Goal: Task Accomplishment & Management: Use online tool/utility

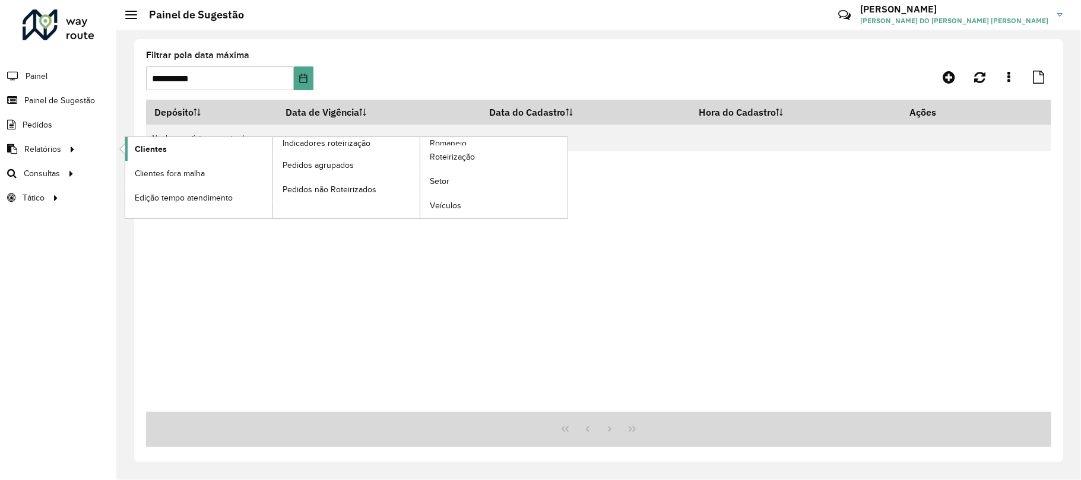
click at [186, 153] on link "Clientes" at bounding box center [198, 149] width 147 height 24
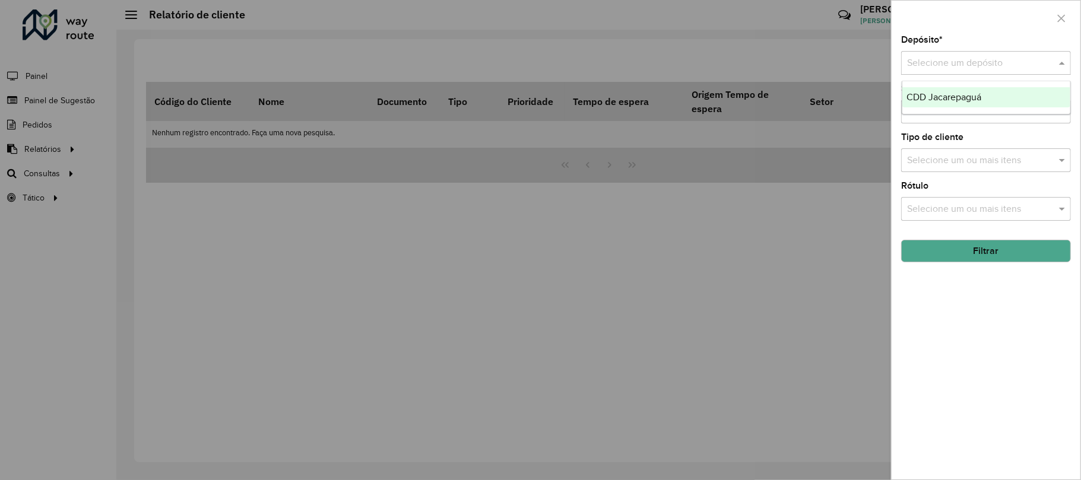
click at [946, 57] on input "text" at bounding box center [974, 63] width 134 height 14
click at [950, 101] on span "CDD Jacarepaguá" at bounding box center [944, 97] width 75 height 10
click at [1002, 255] on button "Filtrar" at bounding box center [986, 251] width 170 height 23
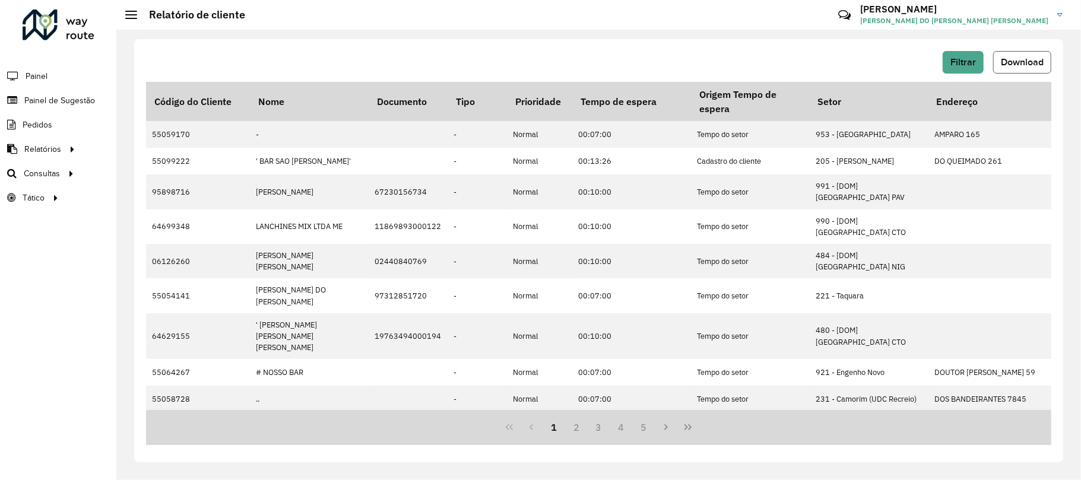
click at [1024, 64] on span "Download" at bounding box center [1022, 62] width 43 height 10
click at [1040, 60] on span "Download" at bounding box center [1022, 62] width 43 height 10
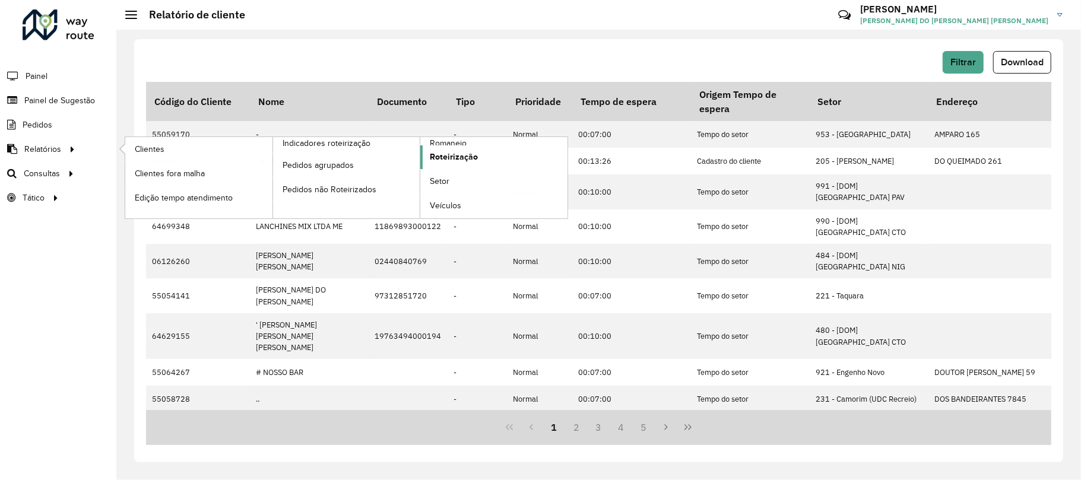
click at [437, 153] on span "Roteirização" at bounding box center [454, 157] width 48 height 12
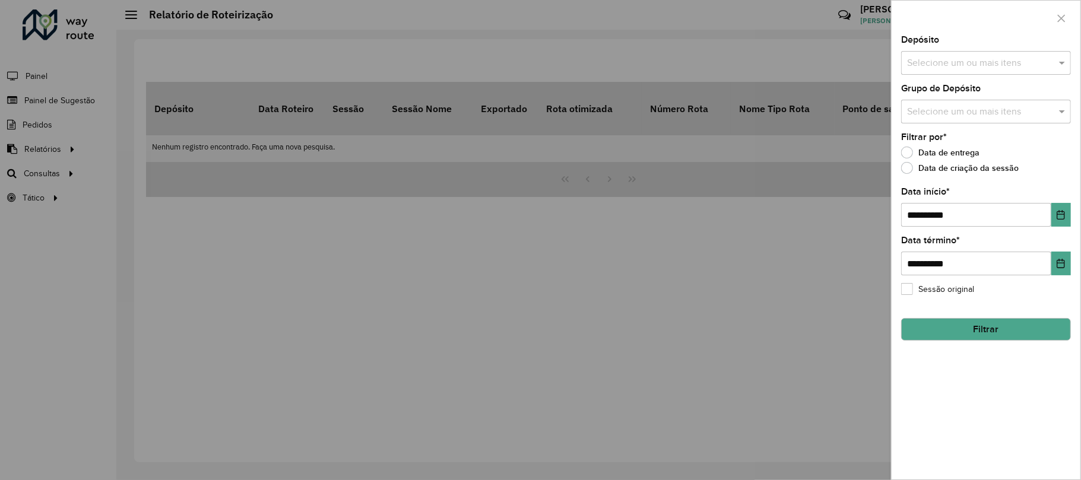
click at [71, 141] on div at bounding box center [540, 240] width 1081 height 480
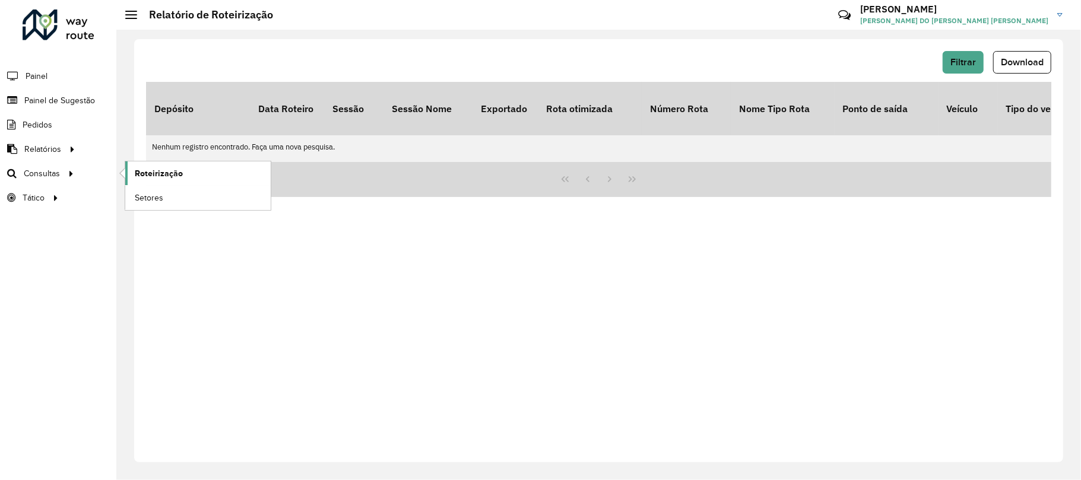
click at [175, 171] on span "Roteirização" at bounding box center [159, 173] width 48 height 12
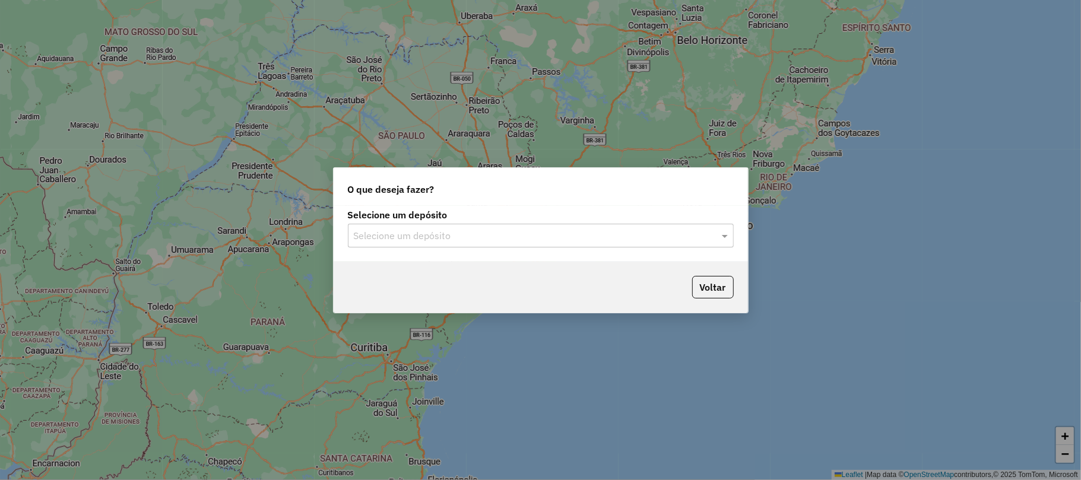
click at [475, 235] on input "text" at bounding box center [529, 236] width 350 height 14
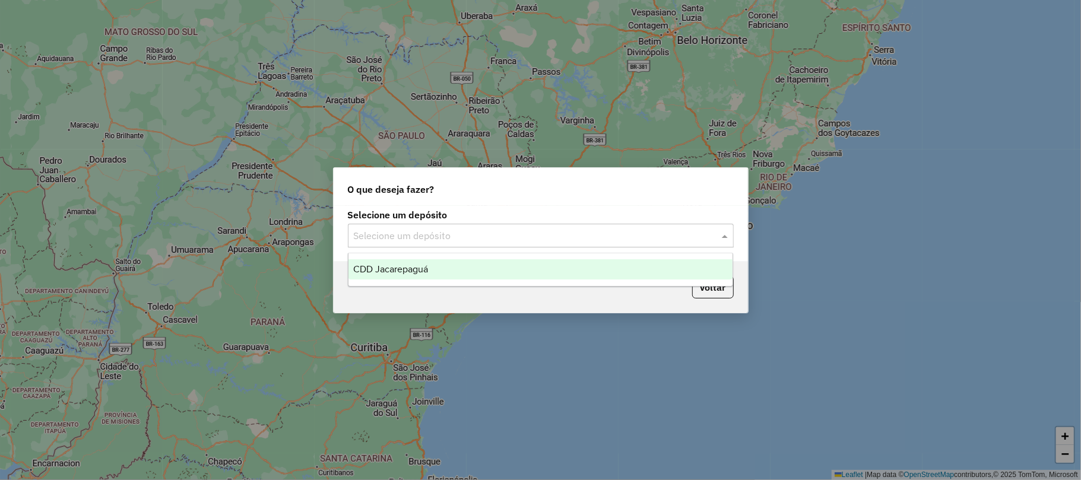
click at [466, 259] on ng-dropdown-panel "CDD Jacarepaguá" at bounding box center [540, 270] width 385 height 34
click at [468, 260] on div "CDD Jacarepaguá" at bounding box center [540, 269] width 384 height 20
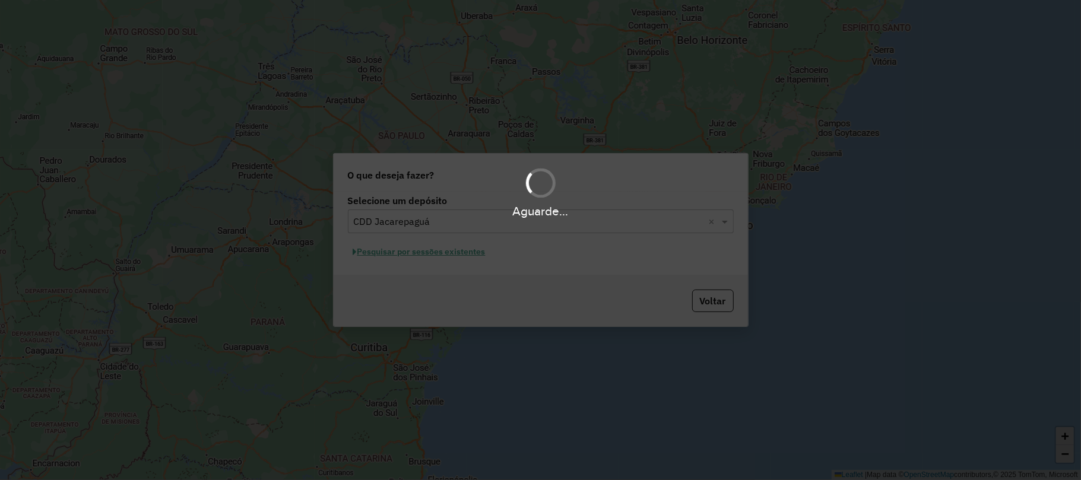
click at [443, 253] on div "Aguarde..." at bounding box center [540, 240] width 1081 height 480
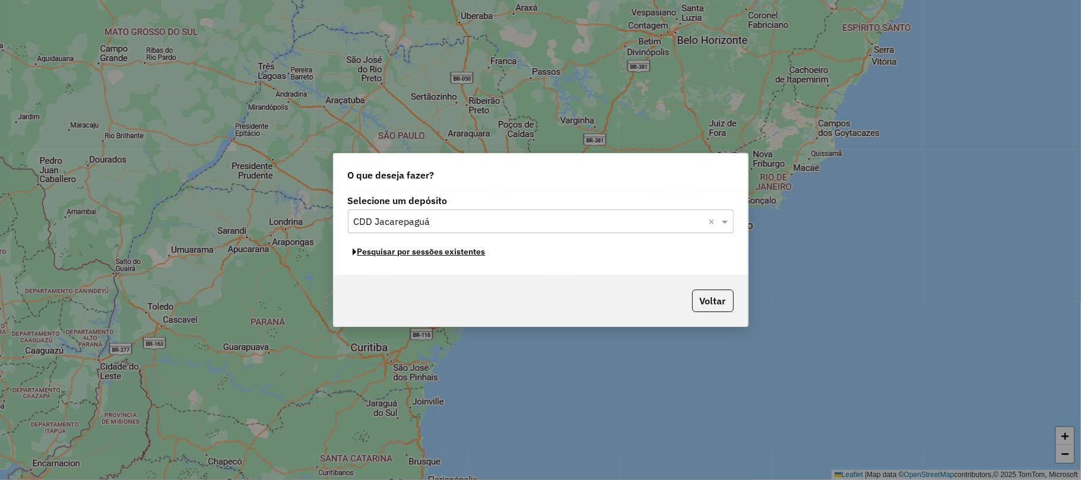
click at [443, 253] on button "Pesquisar por sessões existentes" at bounding box center [419, 252] width 143 height 18
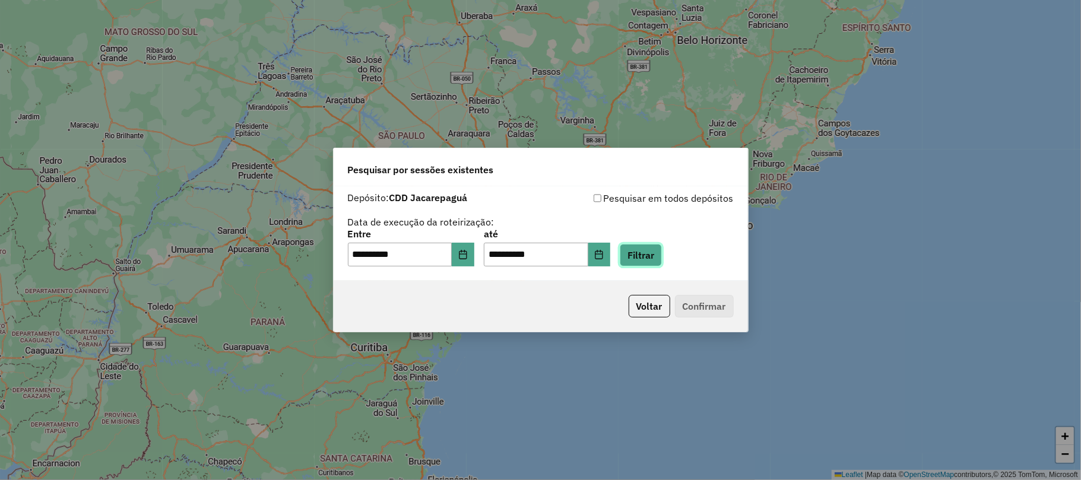
click at [655, 253] on button "Filtrar" at bounding box center [641, 255] width 42 height 23
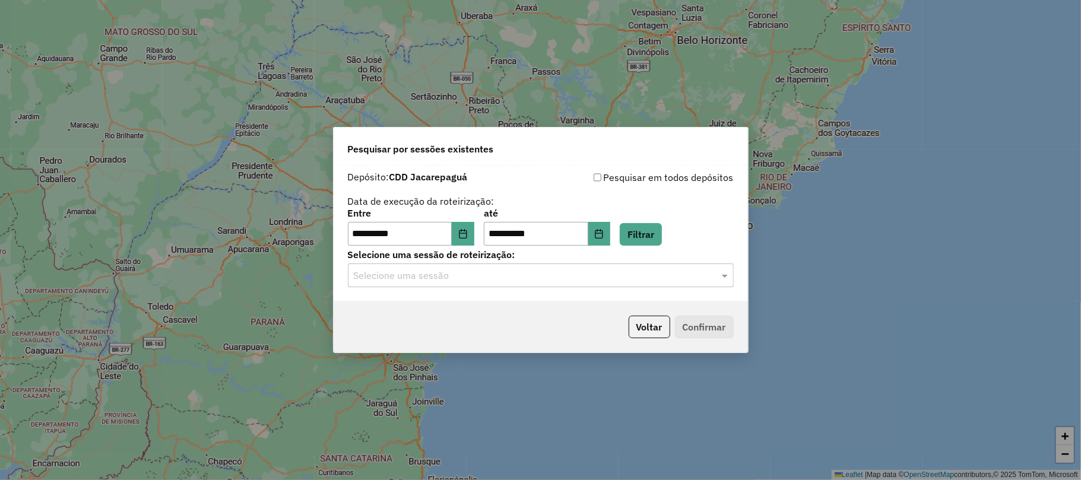
click at [427, 281] on input "text" at bounding box center [529, 276] width 350 height 14
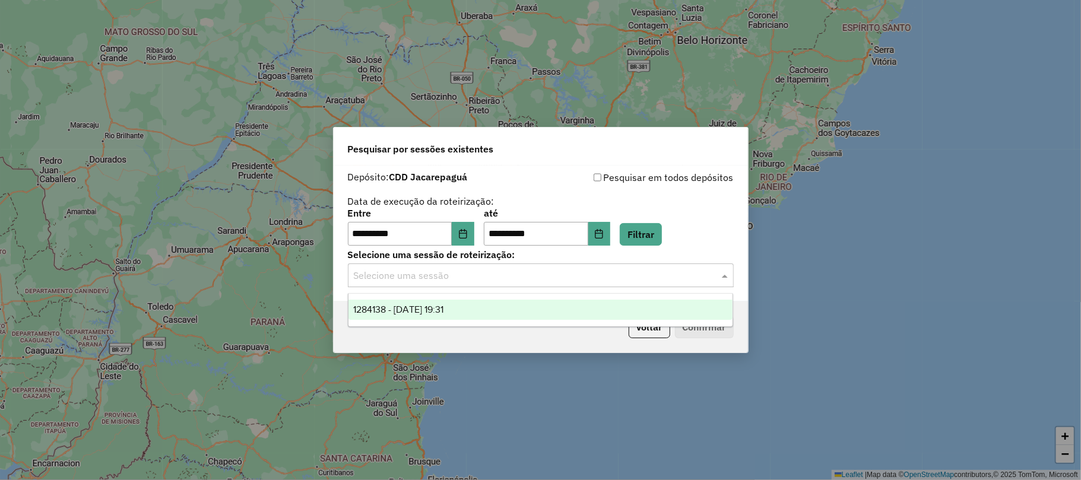
drag, startPoint x: 452, startPoint y: 304, endPoint x: 477, endPoint y: 310, distance: 26.1
click at [443, 306] on span "1284138 - 27/09/2025 19:31" at bounding box center [398, 309] width 90 height 10
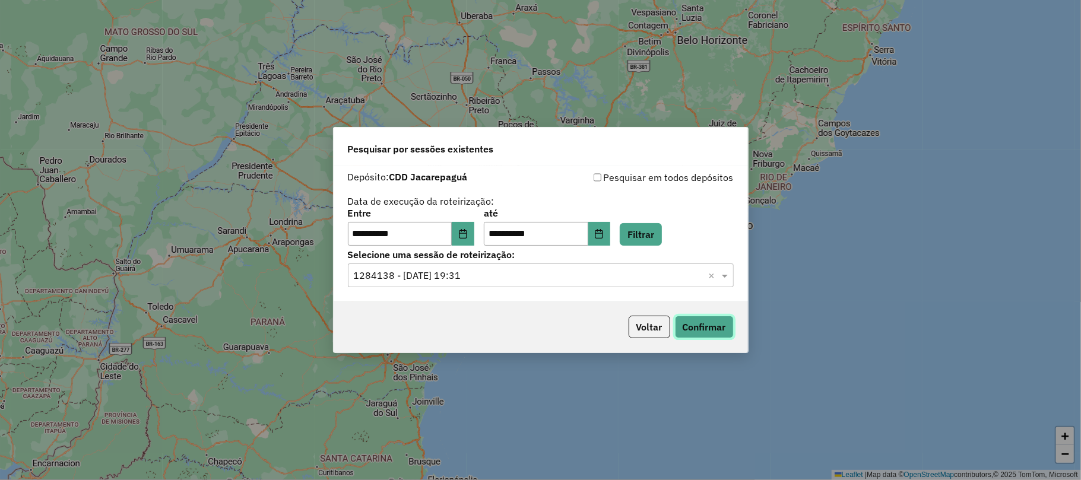
click at [684, 321] on button "Confirmar" at bounding box center [704, 327] width 59 height 23
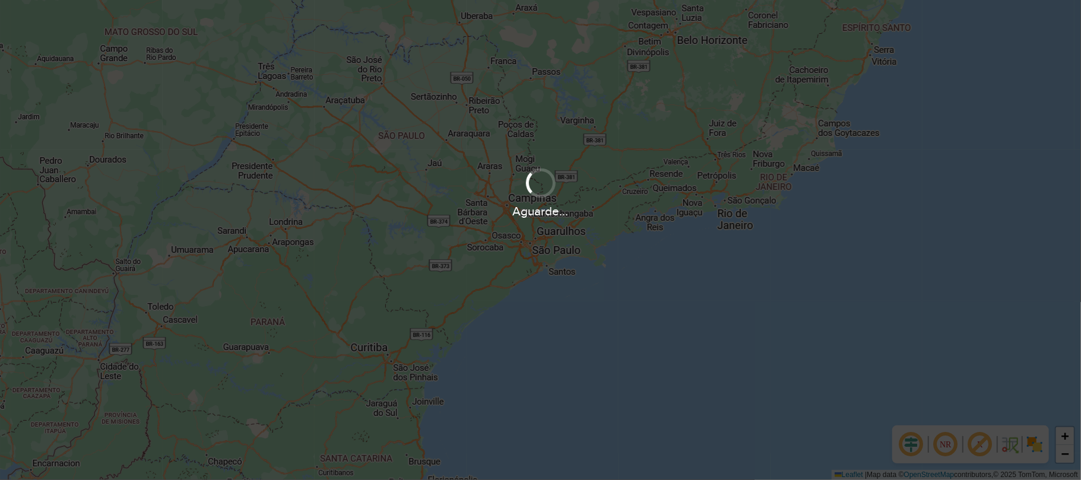
drag, startPoint x: 455, startPoint y: 404, endPoint x: 492, endPoint y: 264, distance: 144.4
click at [492, 264] on div "Aguarde..." at bounding box center [540, 240] width 1081 height 480
drag, startPoint x: 176, startPoint y: 372, endPoint x: 529, endPoint y: 217, distance: 385.6
click at [529, 217] on div "Aguarde..." at bounding box center [540, 240] width 1081 height 480
drag, startPoint x: 662, startPoint y: 269, endPoint x: 622, endPoint y: 312, distance: 58.8
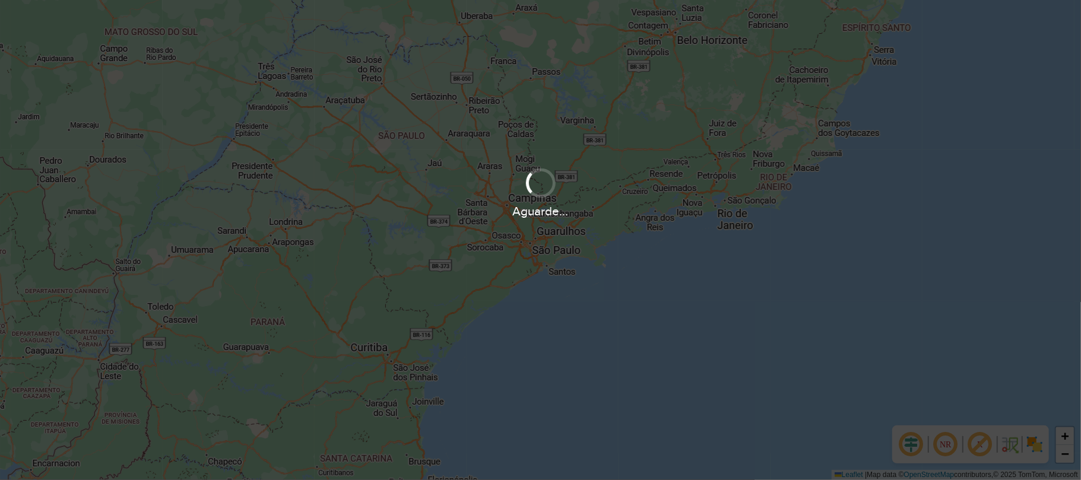
click at [622, 312] on div "Aguarde..." at bounding box center [540, 240] width 1081 height 480
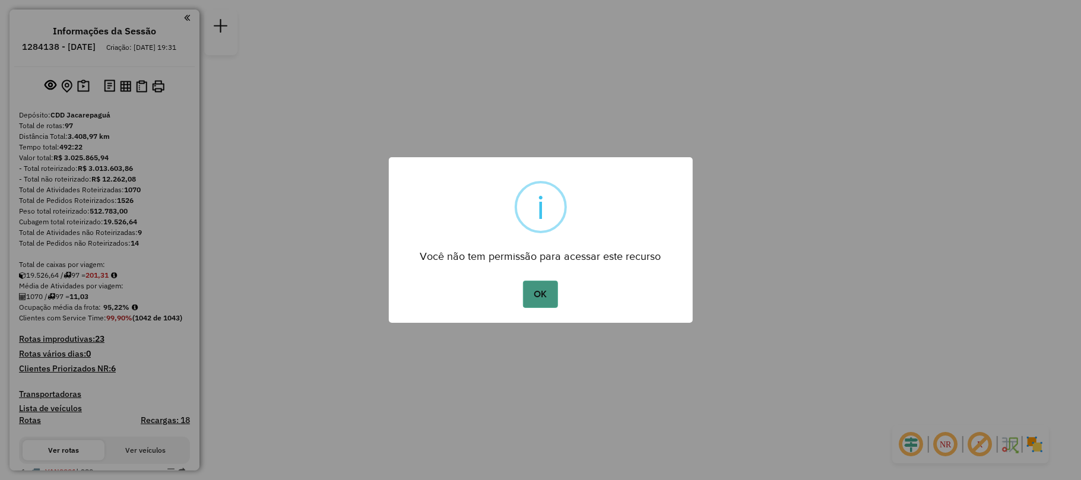
click at [556, 296] on button "OK" at bounding box center [540, 294] width 35 height 27
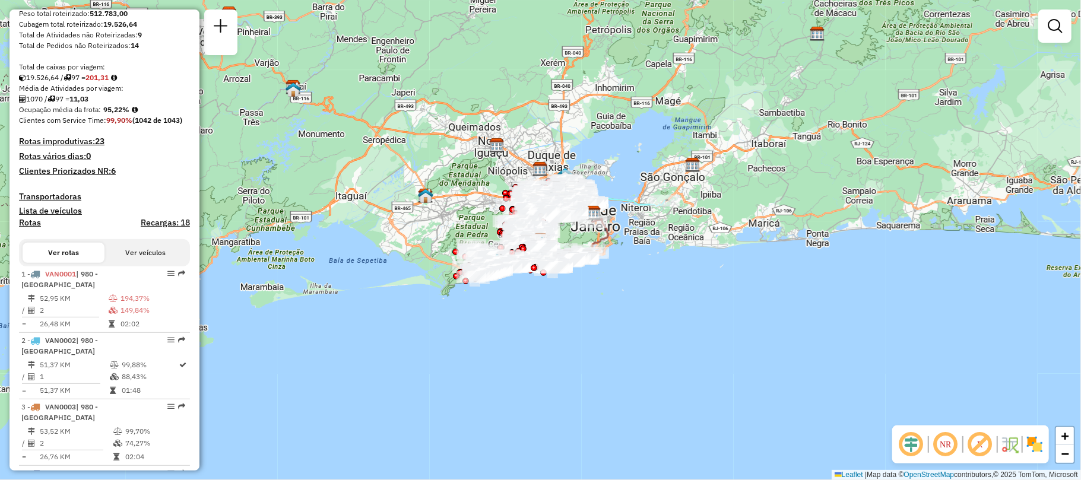
scroll to position [461, 0]
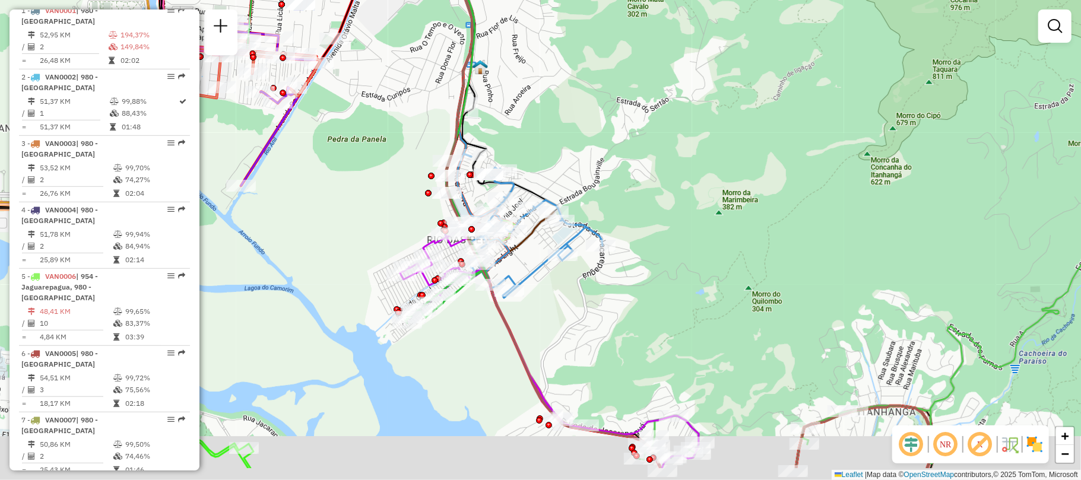
drag, startPoint x: 559, startPoint y: 200, endPoint x: 637, endPoint y: 115, distance: 115.1
click at [637, 115] on div "Janela de atendimento Grade de atendimento Capacidade Transportadoras Veículos …" at bounding box center [540, 240] width 1081 height 480
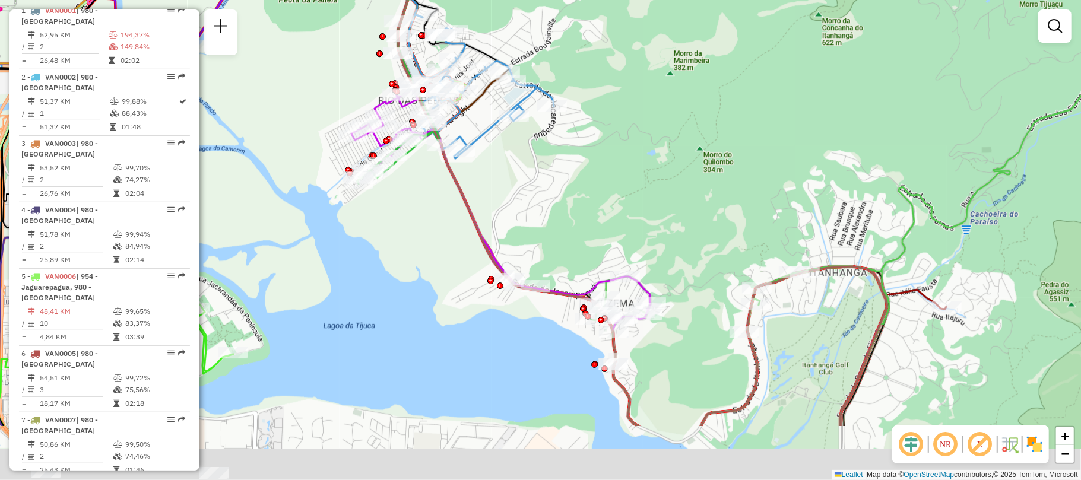
drag, startPoint x: 729, startPoint y: 321, endPoint x: 652, endPoint y: 217, distance: 129.3
click at [652, 217] on div "Janela de atendimento Grade de atendimento Capacidade Transportadoras Veículos …" at bounding box center [540, 240] width 1081 height 480
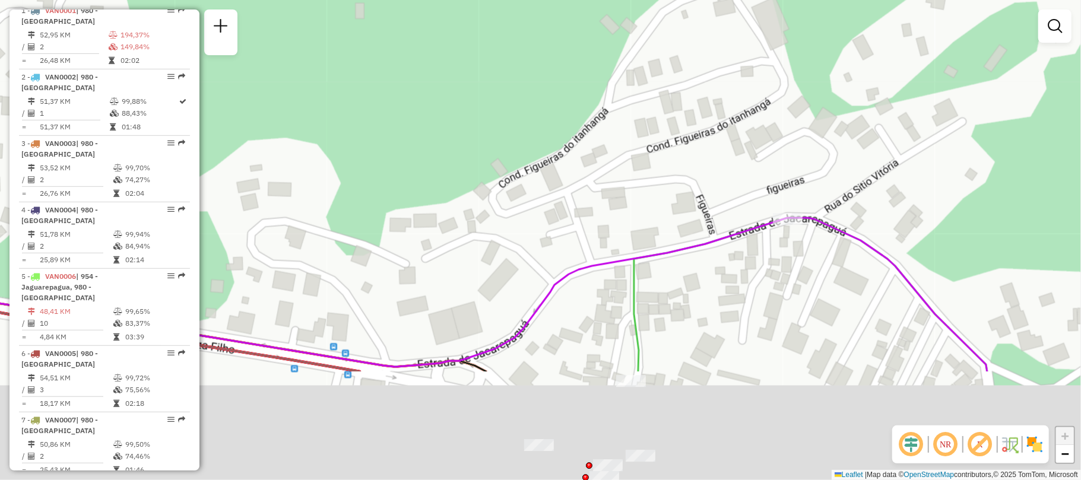
drag, startPoint x: 623, startPoint y: 319, endPoint x: 532, endPoint y: 65, distance: 269.8
click at [534, 69] on div "Janela de atendimento Grade de atendimento Capacidade Transportadoras Veículos …" at bounding box center [540, 240] width 1081 height 480
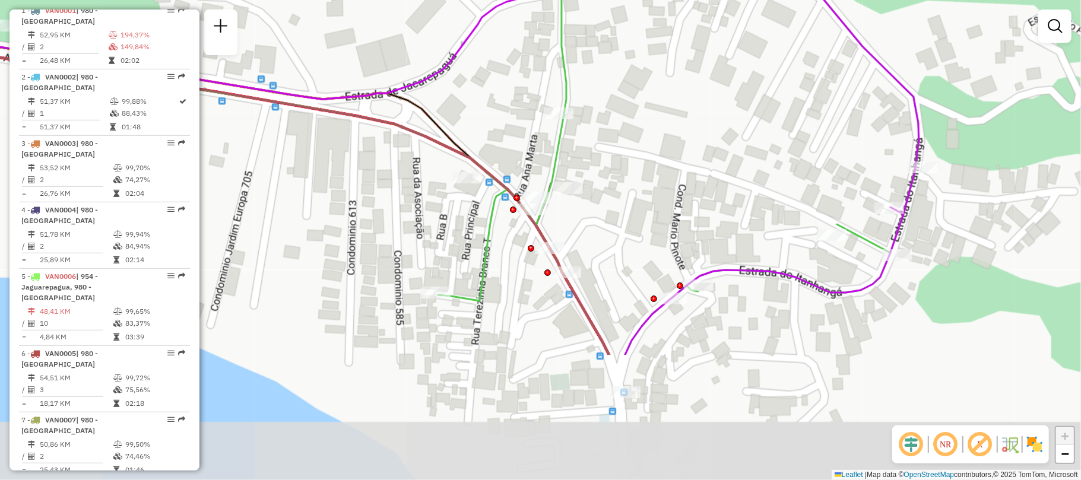
drag, startPoint x: 682, startPoint y: 288, endPoint x: 640, endPoint y: 156, distance: 139.5
click at [640, 156] on div "Janela de atendimento Grade de atendimento Capacidade Transportadoras Veículos …" at bounding box center [540, 240] width 1081 height 480
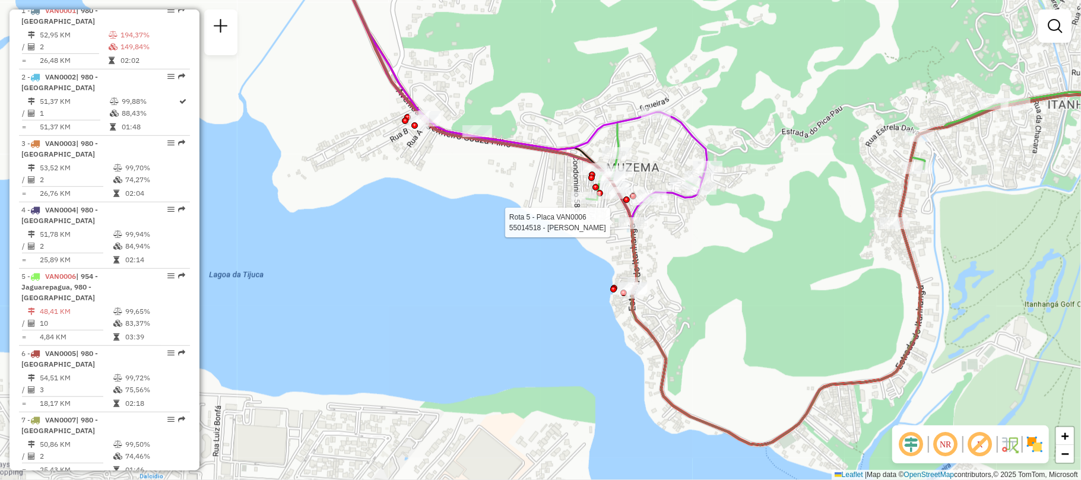
select select "**********"
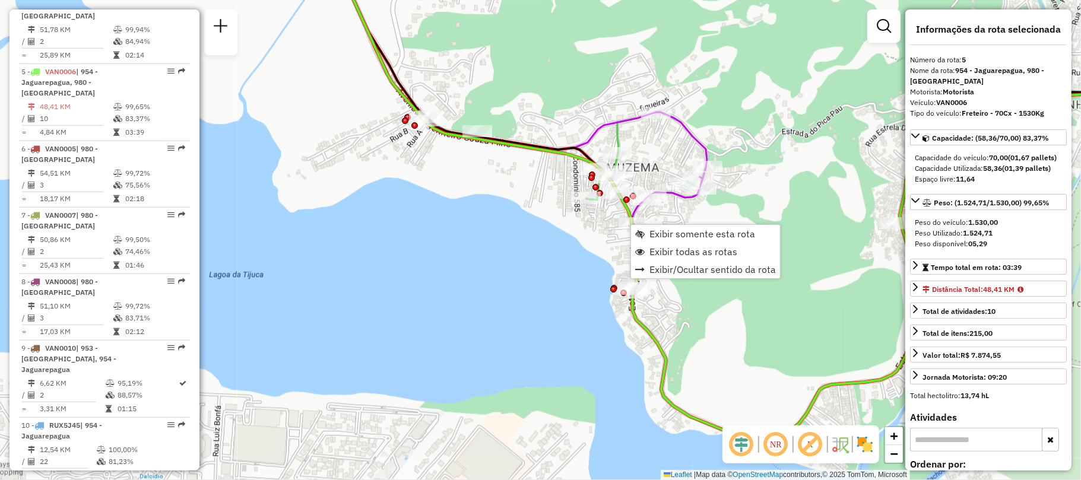
scroll to position [689, 0]
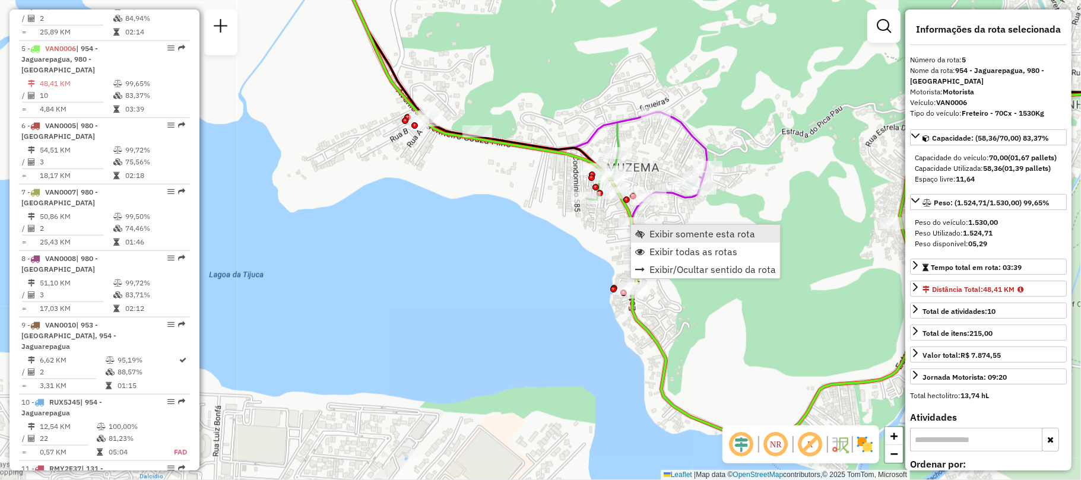
click at [696, 234] on span "Exibir somente esta rota" at bounding box center [702, 233] width 106 height 9
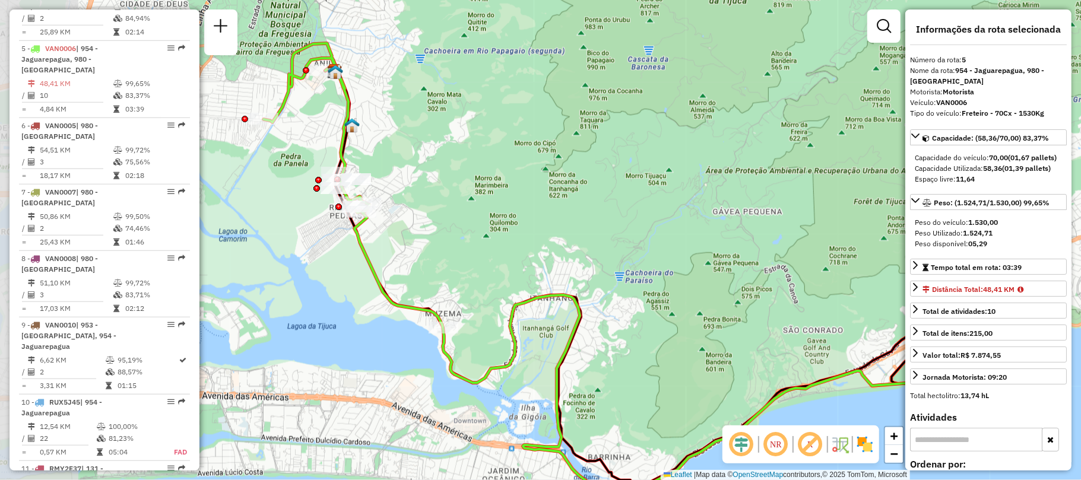
drag, startPoint x: 330, startPoint y: 238, endPoint x: 442, endPoint y: 267, distance: 115.9
click at [442, 267] on div "Janela de atendimento Grade de atendimento Capacidade Transportadoras Veículos …" at bounding box center [540, 240] width 1081 height 480
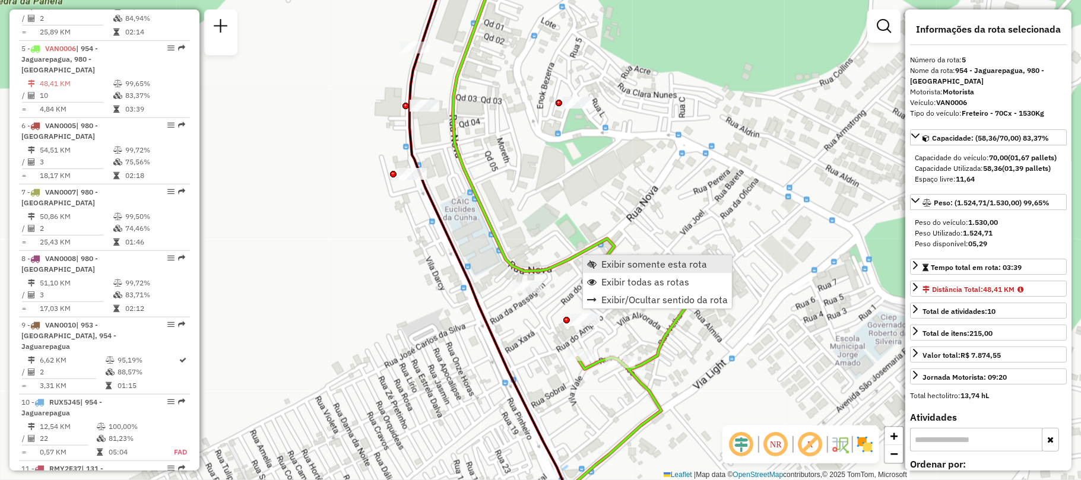
click at [637, 267] on span "Exibir somente esta rota" at bounding box center [654, 263] width 106 height 9
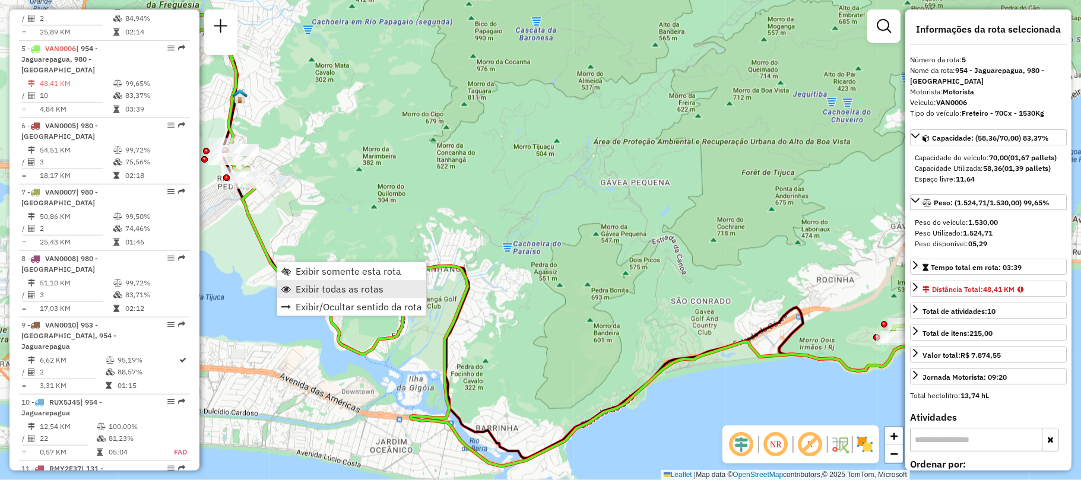
click at [306, 284] on span "Exibir todas as rotas" at bounding box center [340, 288] width 88 height 9
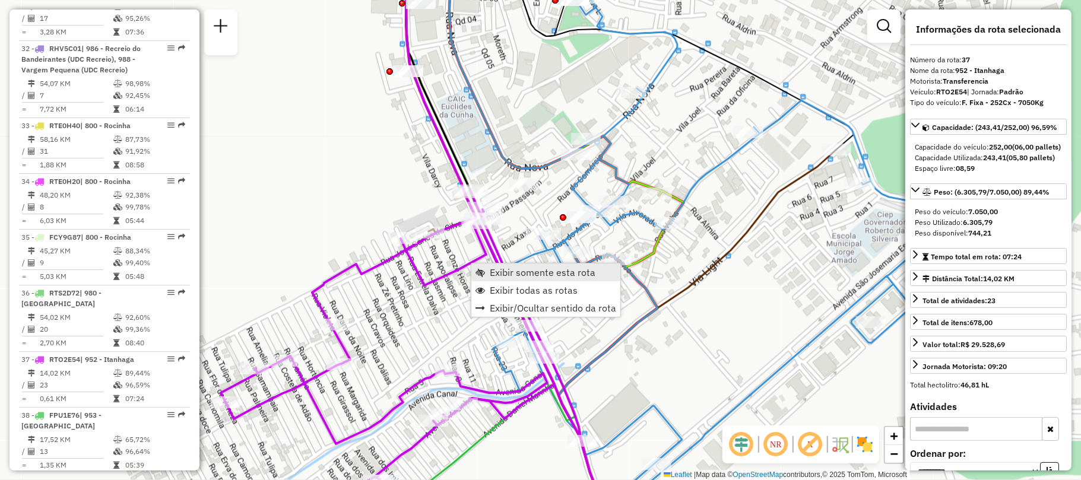
scroll to position [2961, 0]
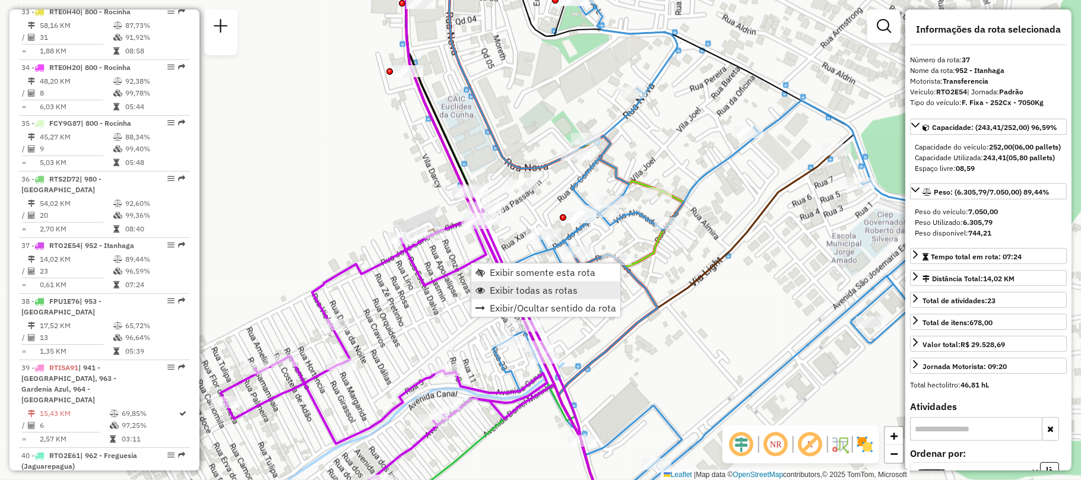
click at [567, 288] on span "Exibir todas as rotas" at bounding box center [534, 289] width 88 height 9
click at [502, 271] on link "Exibir somente esta rota" at bounding box center [537, 278] width 149 height 18
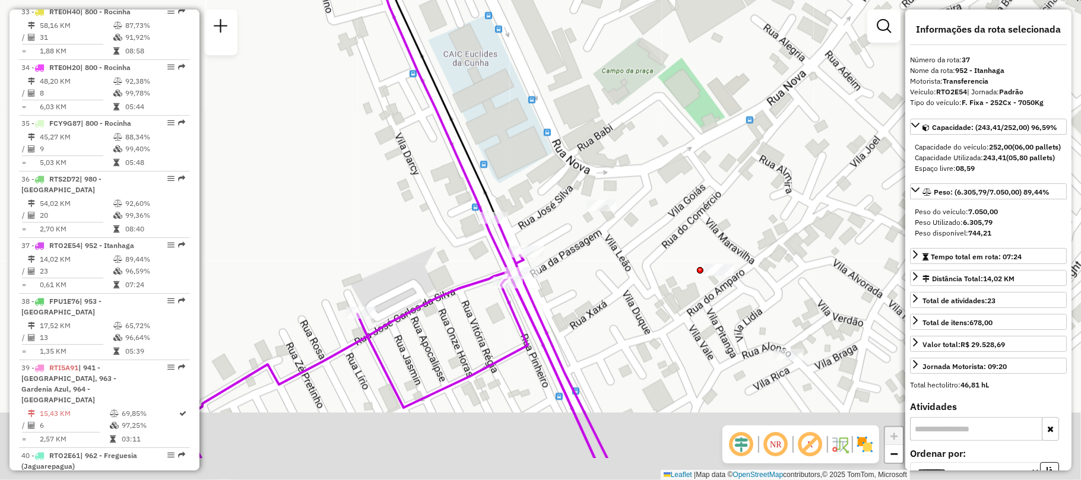
drag, startPoint x: 592, startPoint y: 306, endPoint x: 591, endPoint y: 210, distance: 96.7
click at [591, 210] on div "Janela de atendimento Grade de atendimento Capacidade Transportadoras Veículos …" at bounding box center [540, 240] width 1081 height 480
